Goal: Information Seeking & Learning: Find contact information

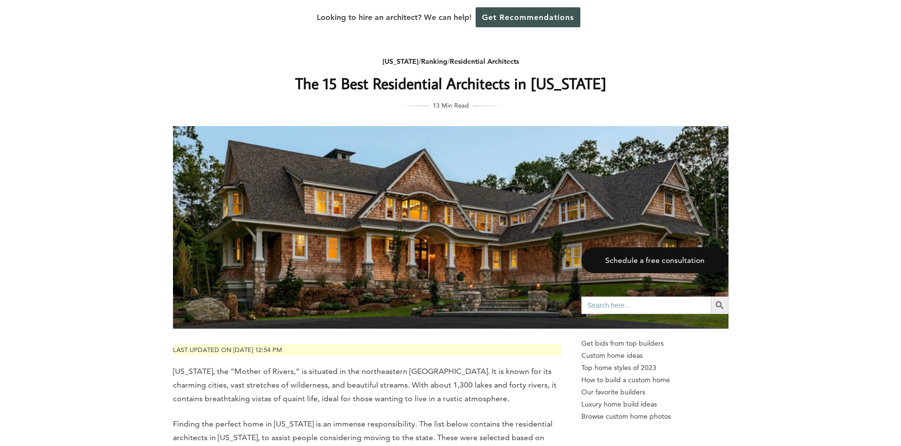
scroll to position [4822, 0]
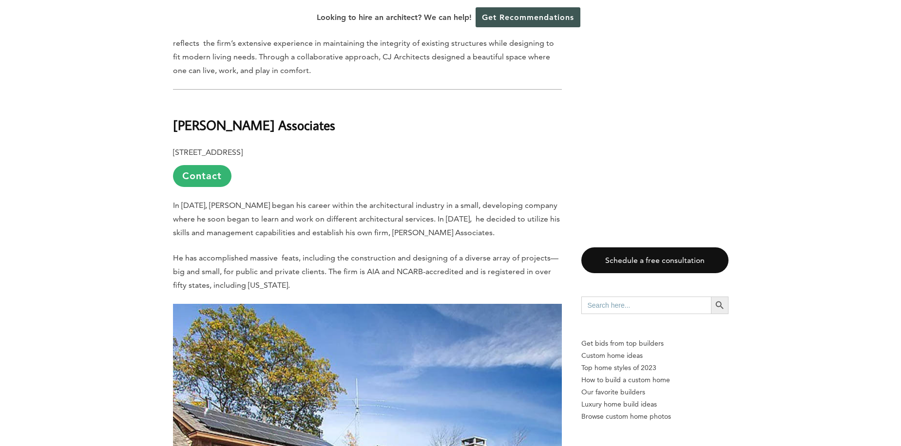
drag, startPoint x: 328, startPoint y: 82, endPoint x: 170, endPoint y: 85, distance: 157.9
drag, startPoint x: 361, startPoint y: 96, endPoint x: 162, endPoint y: 75, distance: 200.8
copy b "[PERSON_NAME] Associates"
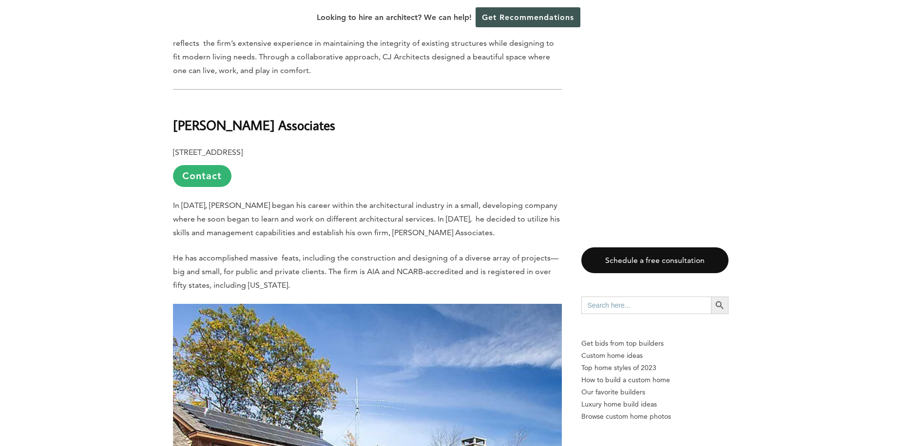
click at [370, 146] on p "[STREET_ADDRESS] Contact" at bounding box center [367, 166] width 389 height 41
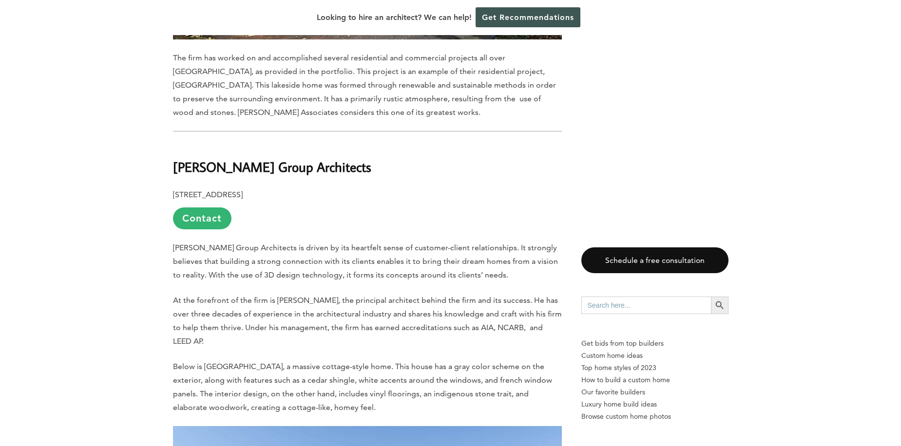
scroll to position [5455, 0]
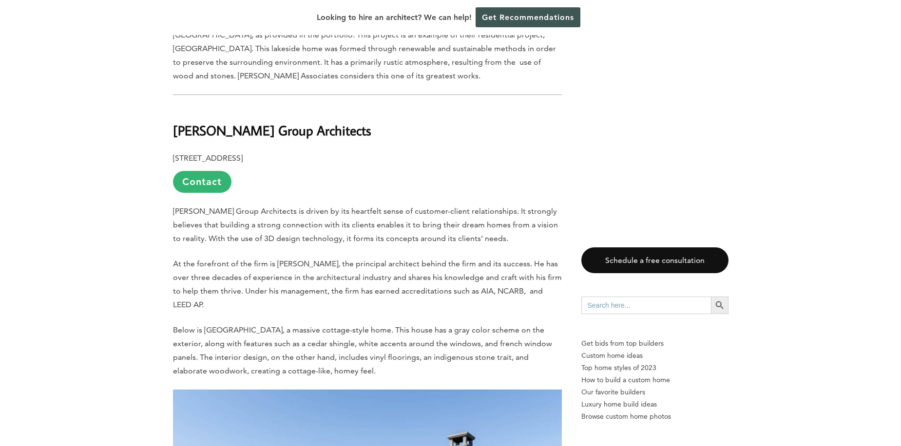
click at [342, 107] on h2 "[PERSON_NAME] Group Architects" at bounding box center [367, 124] width 389 height 34
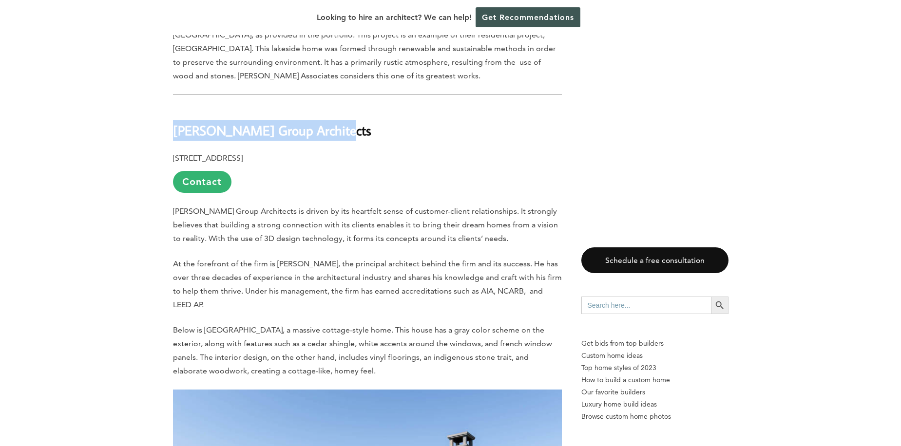
drag, startPoint x: 326, startPoint y: 89, endPoint x: 167, endPoint y: 87, distance: 159.3
copy b "[PERSON_NAME] Group Architects"
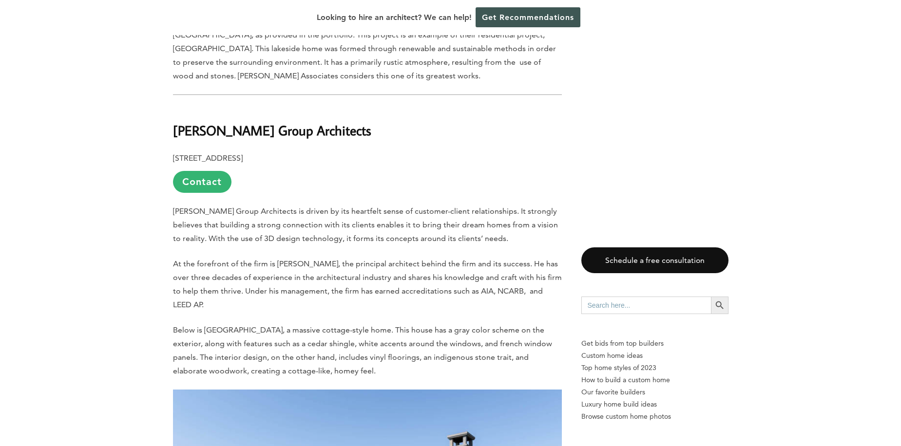
drag, startPoint x: 370, startPoint y: 140, endPoint x: 392, endPoint y: 133, distance: 23.0
click at [385, 151] on p "[STREET_ADDRESS] Contact" at bounding box center [367, 171] width 389 height 41
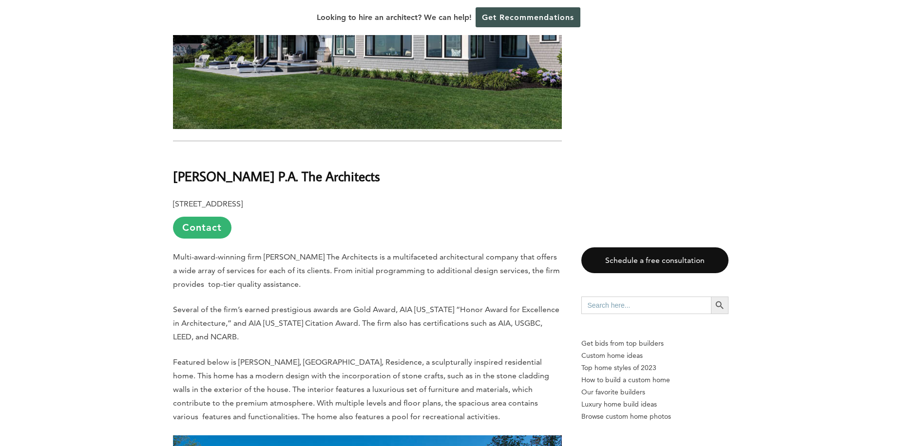
scroll to position [5943, 0]
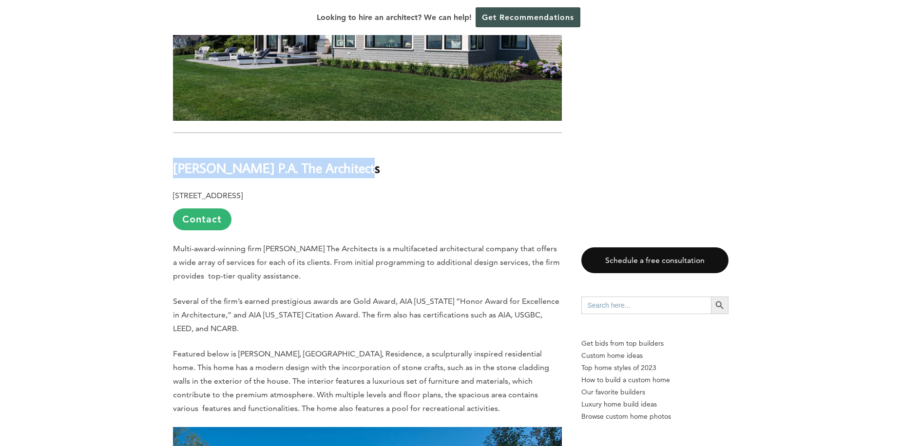
drag, startPoint x: 362, startPoint y: 126, endPoint x: 150, endPoint y: 136, distance: 213.1
copy b "[PERSON_NAME] P.A. The Architects"
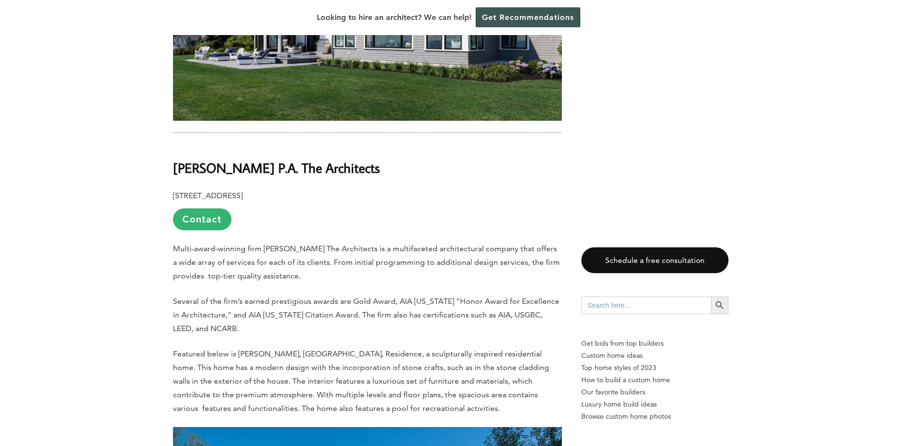
click at [441, 189] on p "[STREET_ADDRESS] Contact" at bounding box center [367, 209] width 389 height 41
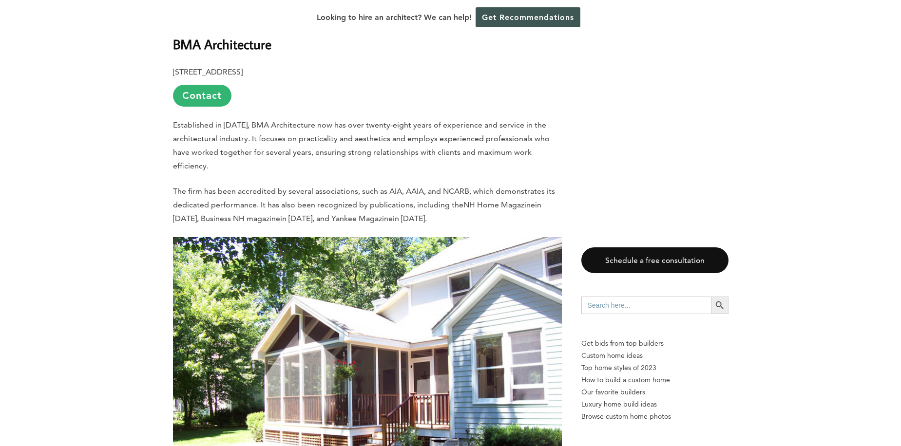
scroll to position [6576, 0]
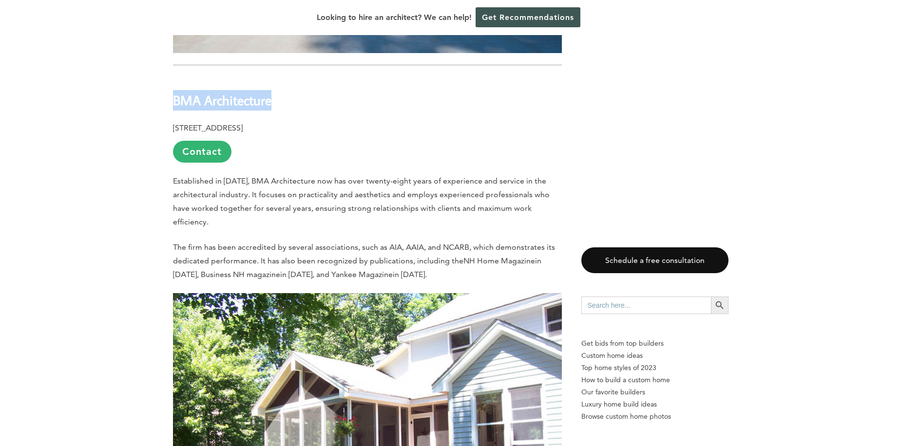
drag, startPoint x: 289, startPoint y: 60, endPoint x: 146, endPoint y: 67, distance: 143.4
copy b "BMA Architecture"
click at [321, 121] on p "[STREET_ADDRESS] Contact" at bounding box center [367, 141] width 389 height 41
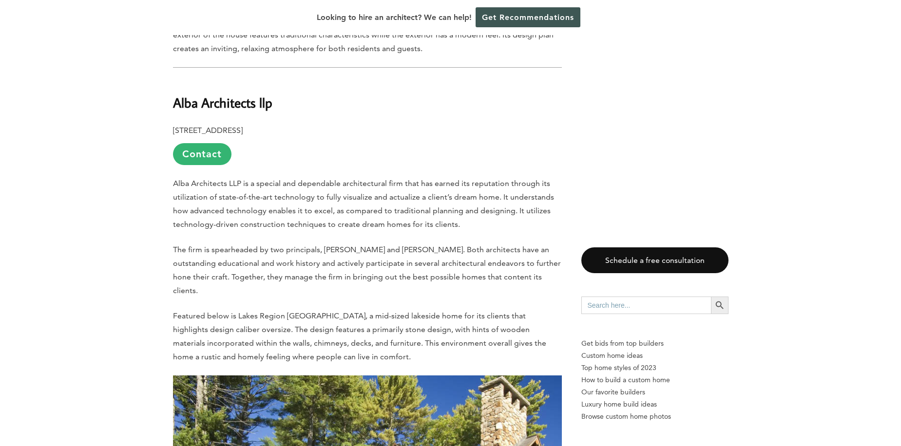
scroll to position [7112, 0]
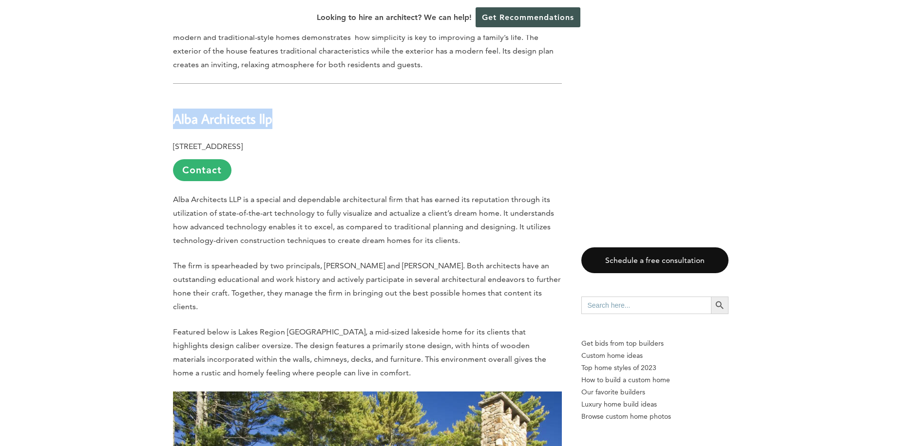
drag, startPoint x: 282, startPoint y: 75, endPoint x: 168, endPoint y: 76, distance: 114.5
drag, startPoint x: 168, startPoint y: 76, endPoint x: 332, endPoint y: 87, distance: 165.0
copy b "Alba Architects llp"
click at [434, 140] on p "[STREET_ADDRESS] Contact" at bounding box center [367, 160] width 389 height 41
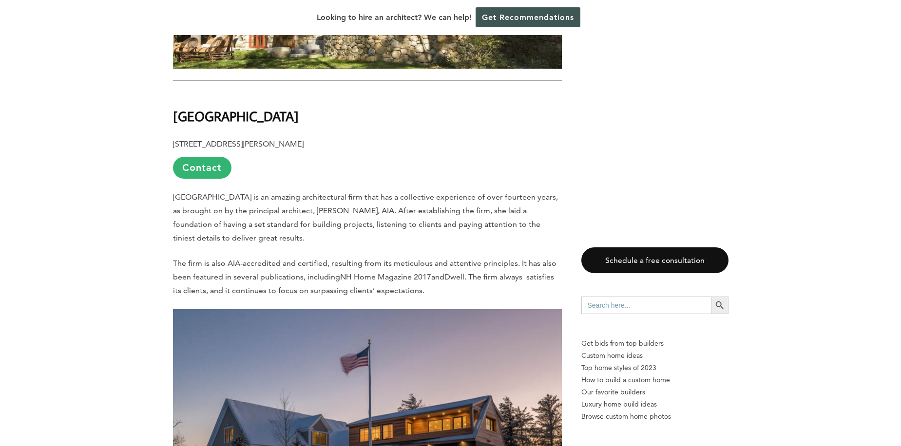
scroll to position [7696, 0]
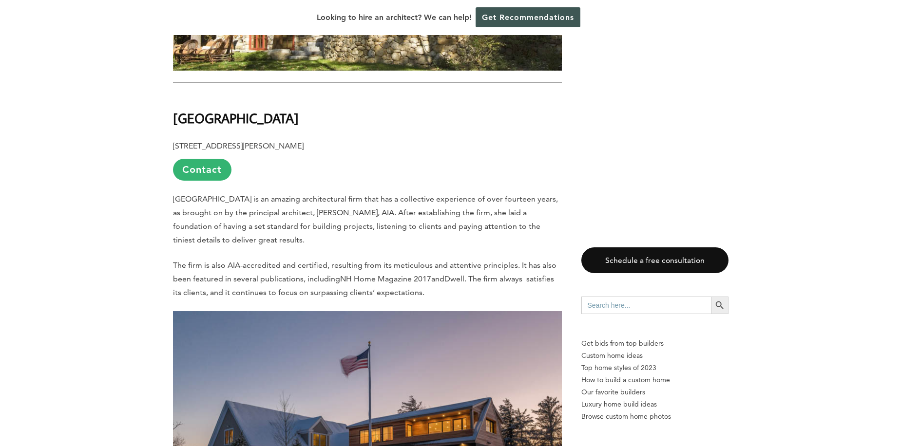
drag, startPoint x: 285, startPoint y: 70, endPoint x: 271, endPoint y: 75, distance: 15.6
click at [271, 94] on h2 "[GEOGRAPHIC_DATA]" at bounding box center [367, 111] width 389 height 34
drag, startPoint x: 273, startPoint y: 76, endPoint x: 157, endPoint y: 80, distance: 116.0
copy b "[GEOGRAPHIC_DATA]"
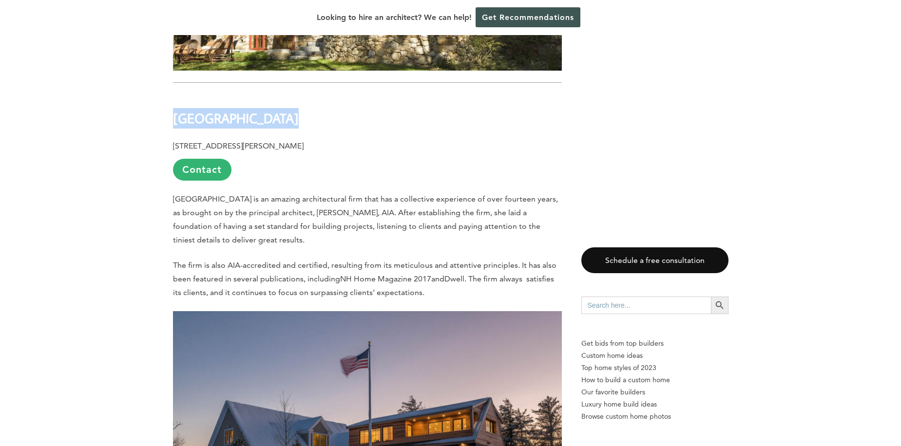
copy b "[GEOGRAPHIC_DATA]"
click at [316, 94] on h2 "[GEOGRAPHIC_DATA]" at bounding box center [367, 111] width 389 height 34
click at [345, 94] on h2 "[GEOGRAPHIC_DATA]" at bounding box center [367, 111] width 389 height 34
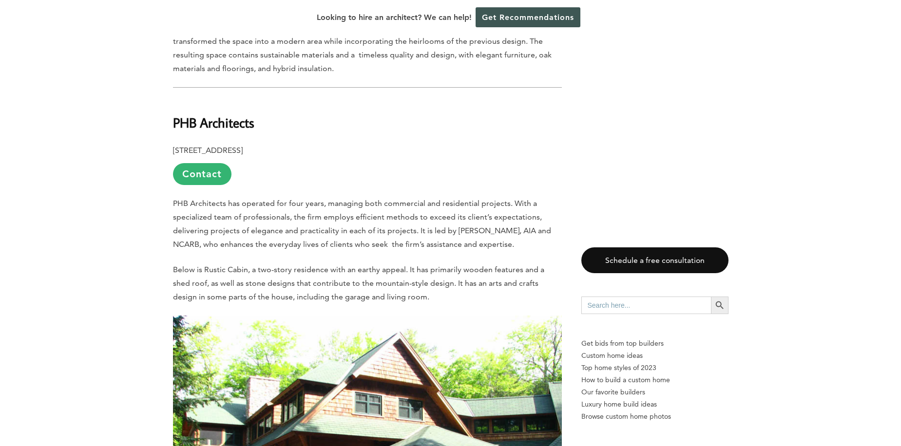
scroll to position [8232, 0]
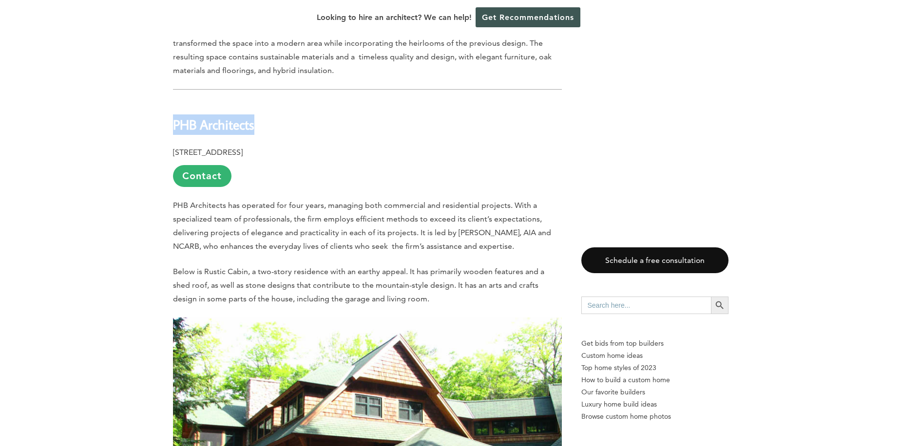
drag, startPoint x: 269, startPoint y: 81, endPoint x: 168, endPoint y: 83, distance: 101.3
copy b "PHB Architects"
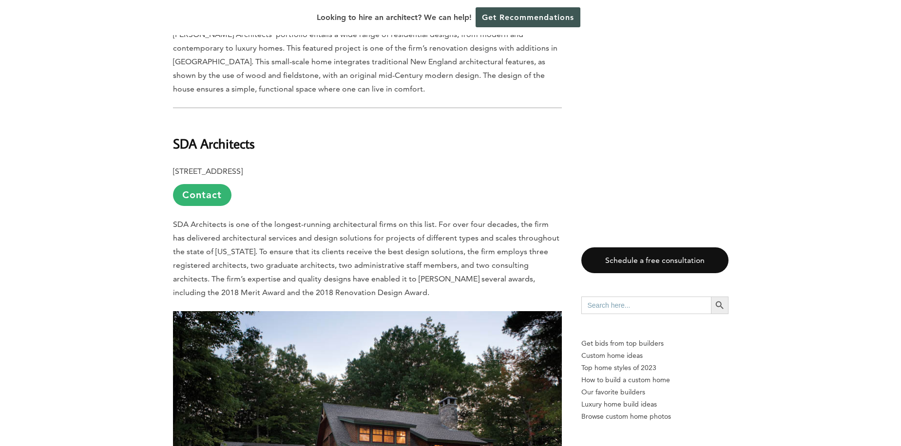
scroll to position [2192, 0]
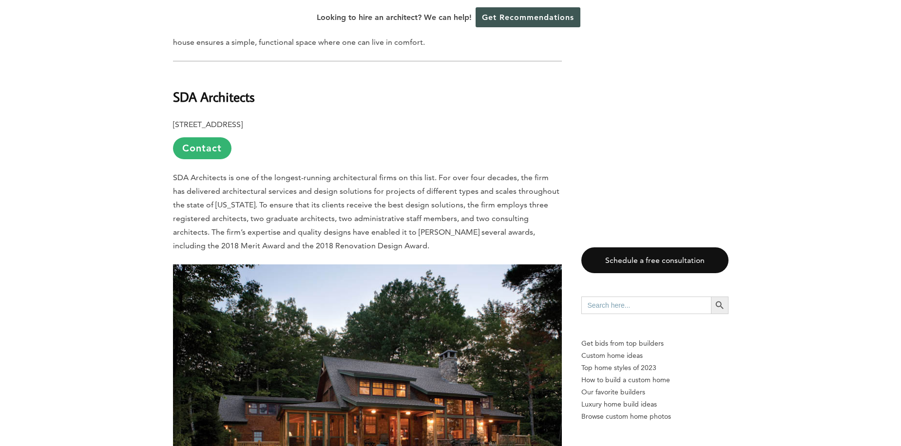
drag, startPoint x: 264, startPoint y: 68, endPoint x: 161, endPoint y: 66, distance: 103.3
copy b "SDA Architects"
click at [368, 73] on h2 "SDA Architects" at bounding box center [367, 90] width 389 height 34
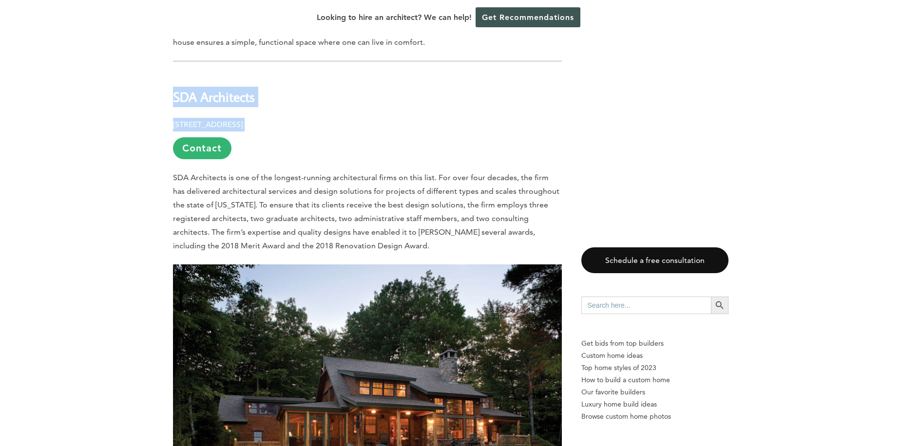
drag, startPoint x: 361, startPoint y: 95, endPoint x: 160, endPoint y: 53, distance: 205.5
copy div "SDA Architects [STREET_ADDRESS]"
